Goal: Entertainment & Leisure: Consume media (video, audio)

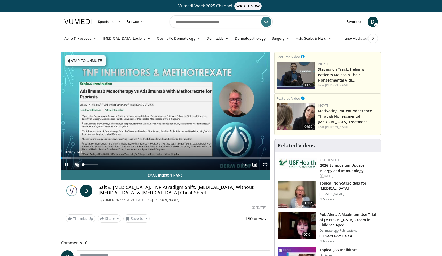
click at [76, 164] on span "Video Player" at bounding box center [77, 164] width 10 height 10
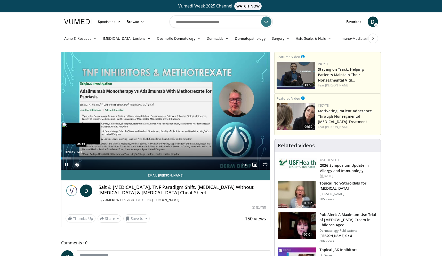
click at [69, 158] on div "Progress Bar" at bounding box center [69, 158] width 1 height 2
click at [66, 158] on div "Progress Bar" at bounding box center [66, 158] width 1 height 2
click at [75, 158] on div "Progress Bar" at bounding box center [75, 158] width 1 height 2
click at [70, 157] on div "Progress Bar" at bounding box center [70, 158] width 1 height 2
click at [74, 157] on div "Loaded : 14.12% 00:43 00:56" at bounding box center [165, 156] width 209 height 5
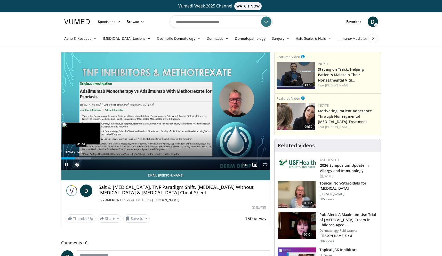
click at [78, 158] on div "Progress Bar" at bounding box center [78, 158] width 1 height 2
click at [85, 158] on div "Progress Bar" at bounding box center [85, 158] width 1 height 2
click at [89, 158] on video-js "**********" at bounding box center [165, 111] width 209 height 118
click at [97, 159] on div "Current Time 1:40 / Duration 14:02 Pause Skip Backward Skip Forward Mute Loaded…" at bounding box center [165, 164] width 209 height 10
click at [97, 158] on div "Progress Bar" at bounding box center [97, 158] width 1 height 2
